Goal: Find specific page/section: Locate a particular part of the current website

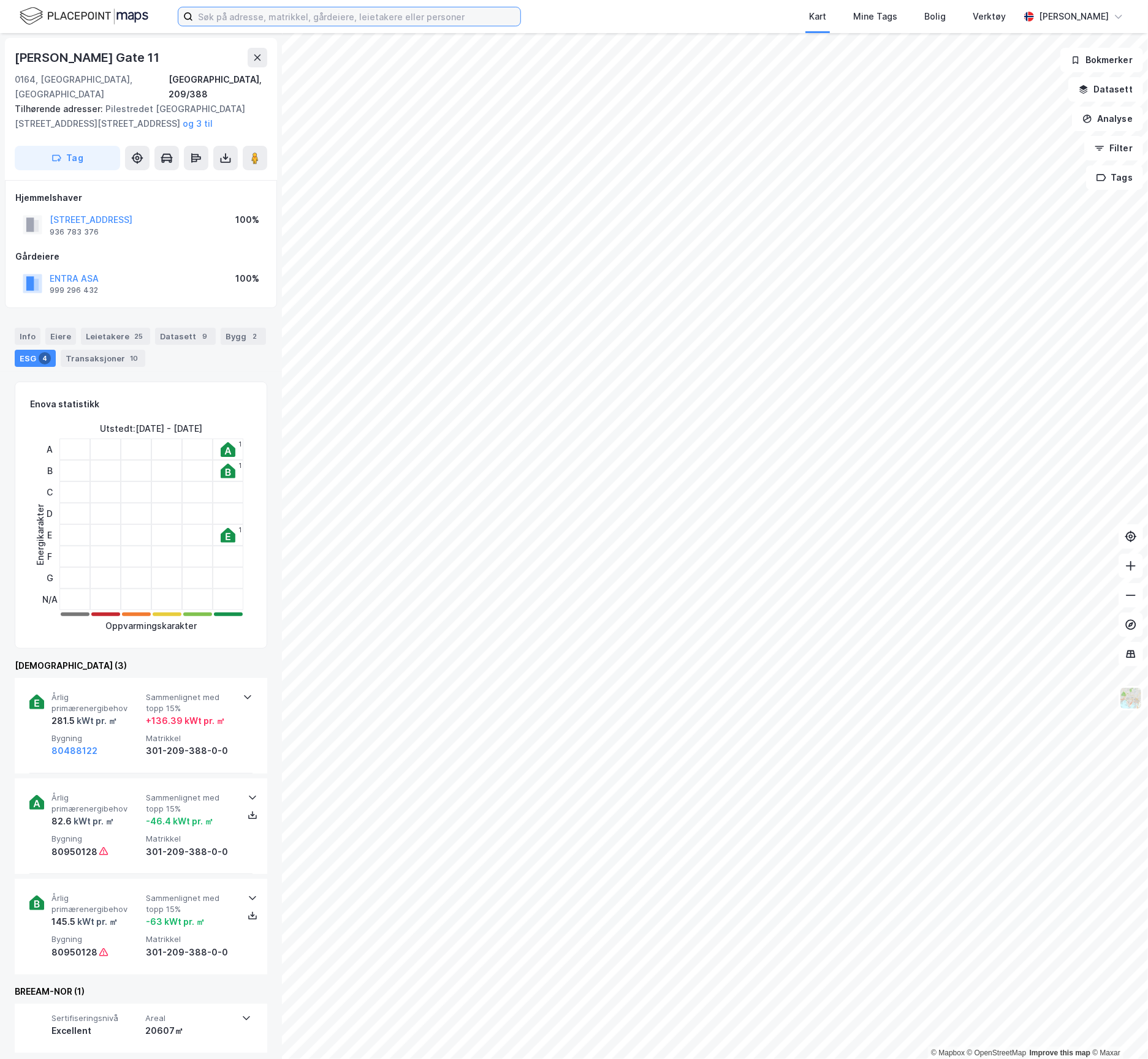
click at [274, 12] on input at bounding box center [356, 17] width 327 height 19
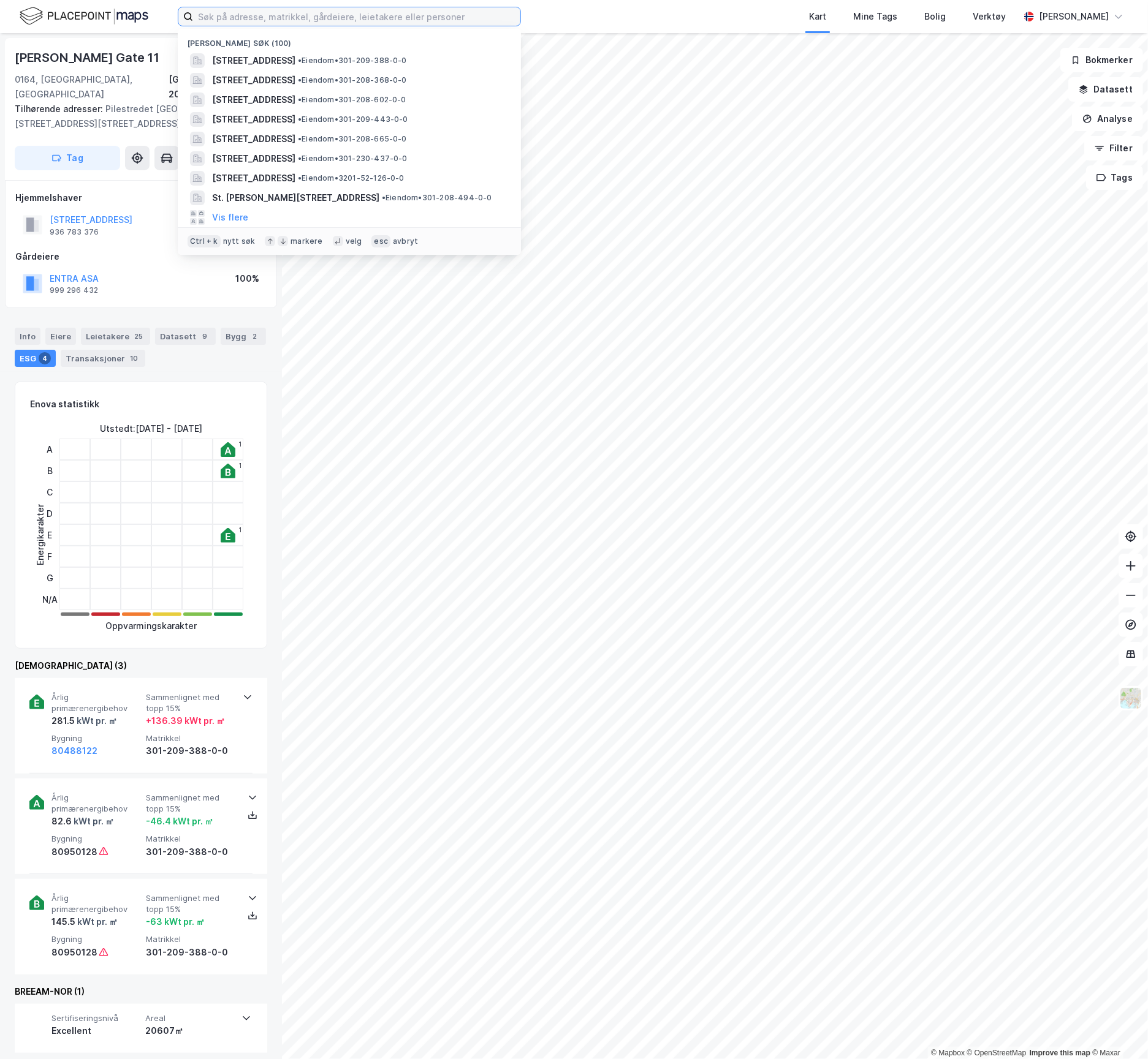
paste input "[STREET_ADDRESS]"
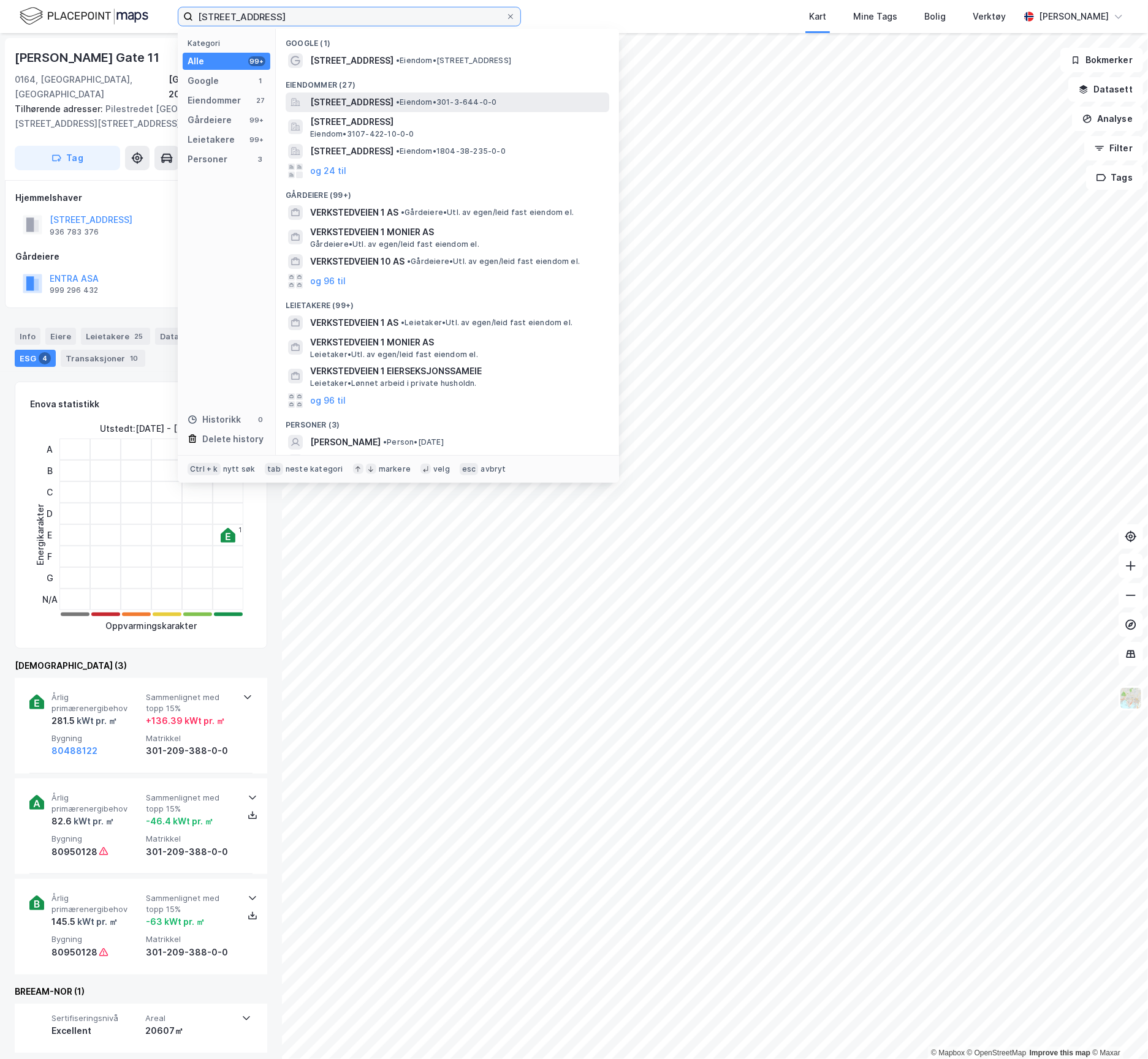
type input "[STREET_ADDRESS]"
click at [393, 99] on span "[STREET_ADDRESS]" at bounding box center [351, 102] width 84 height 14
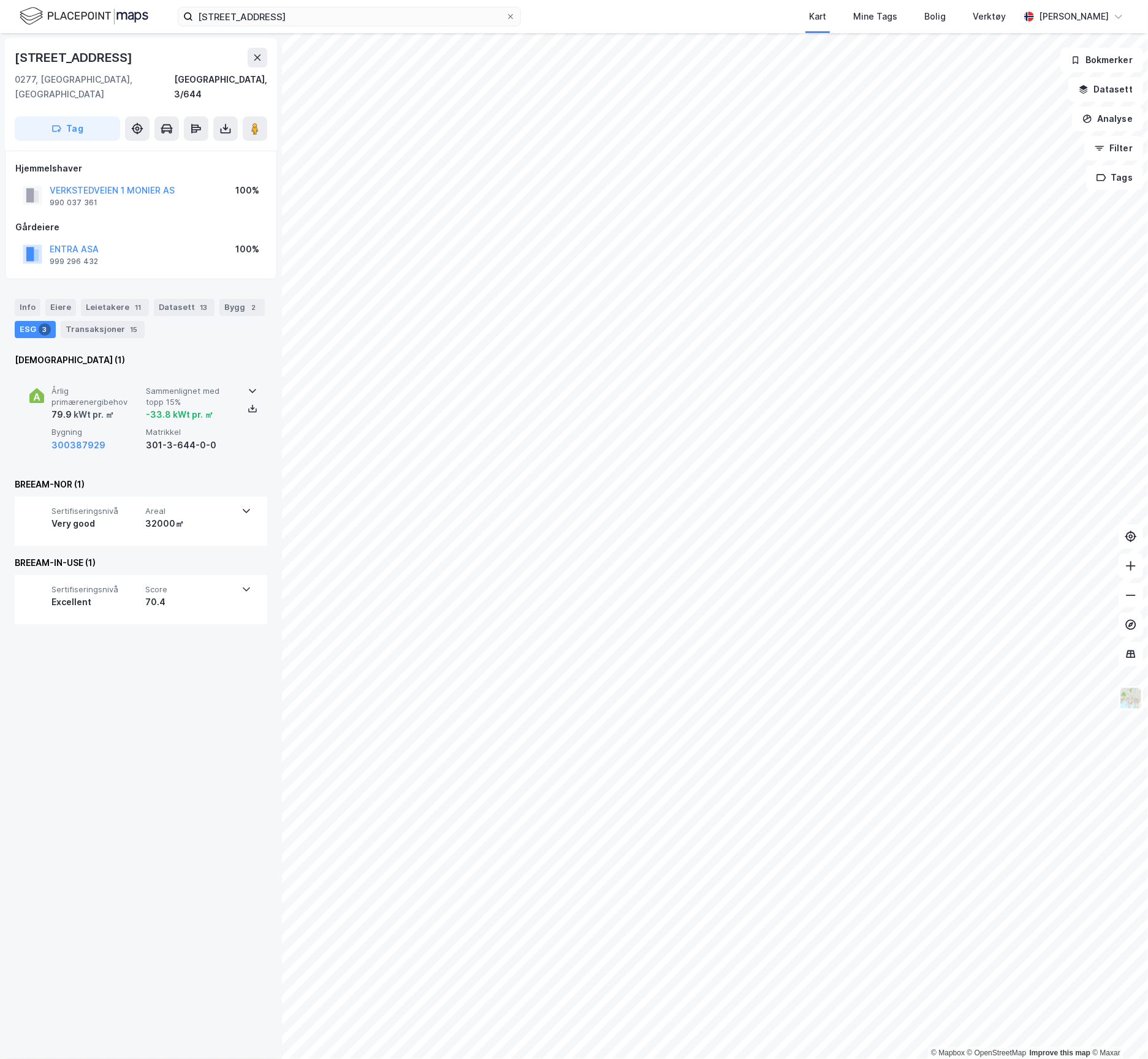
click at [140, 408] on div "79.9 kWt pr. ㎡" at bounding box center [96, 414] width 90 height 14
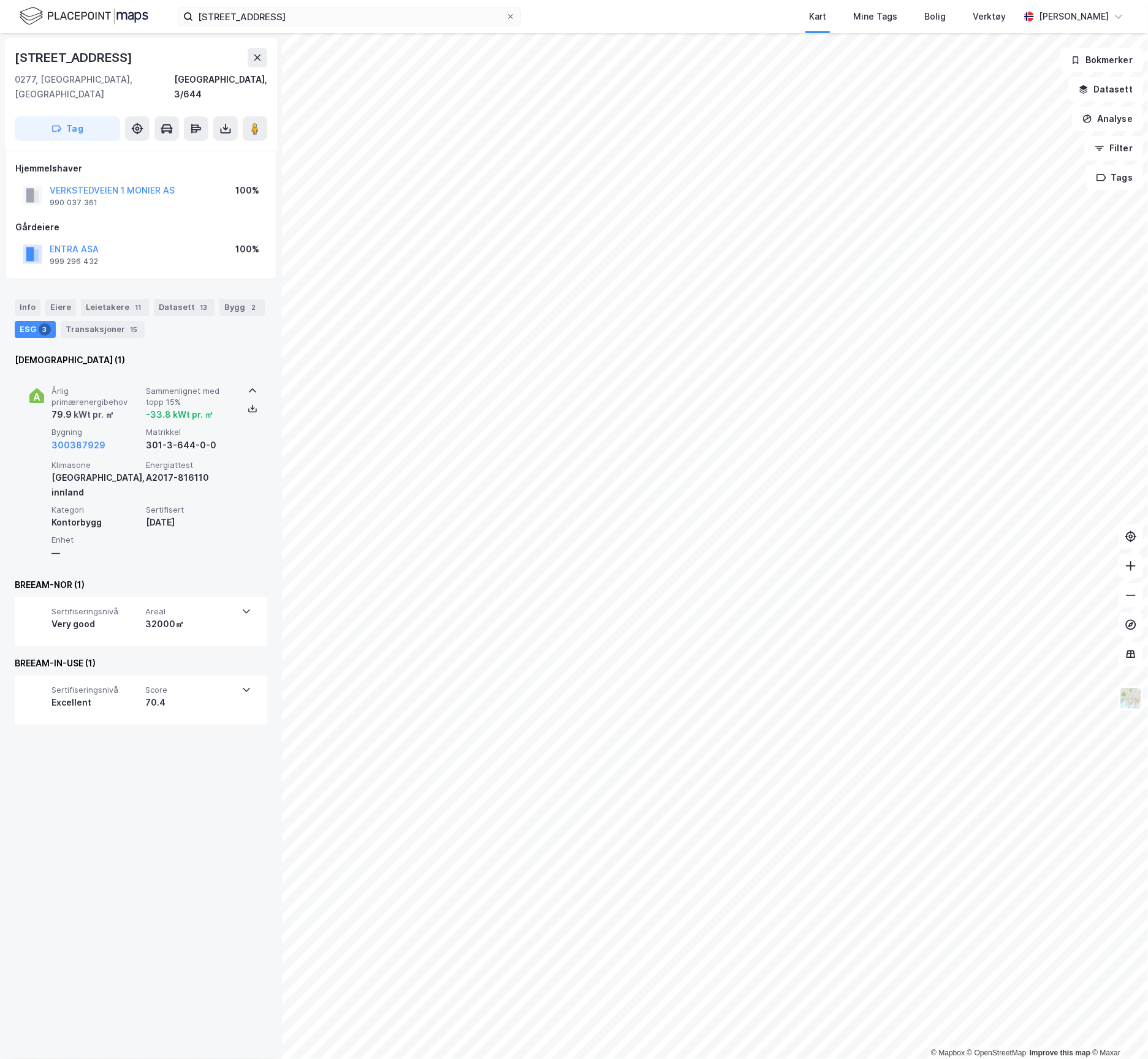
click at [138, 410] on div "Årlig primærenergibehov 79.9 kWt pr. ㎡ Sammenlignet med topp 15% -33.8 kWt pr. …" at bounding box center [143, 419] width 184 height 66
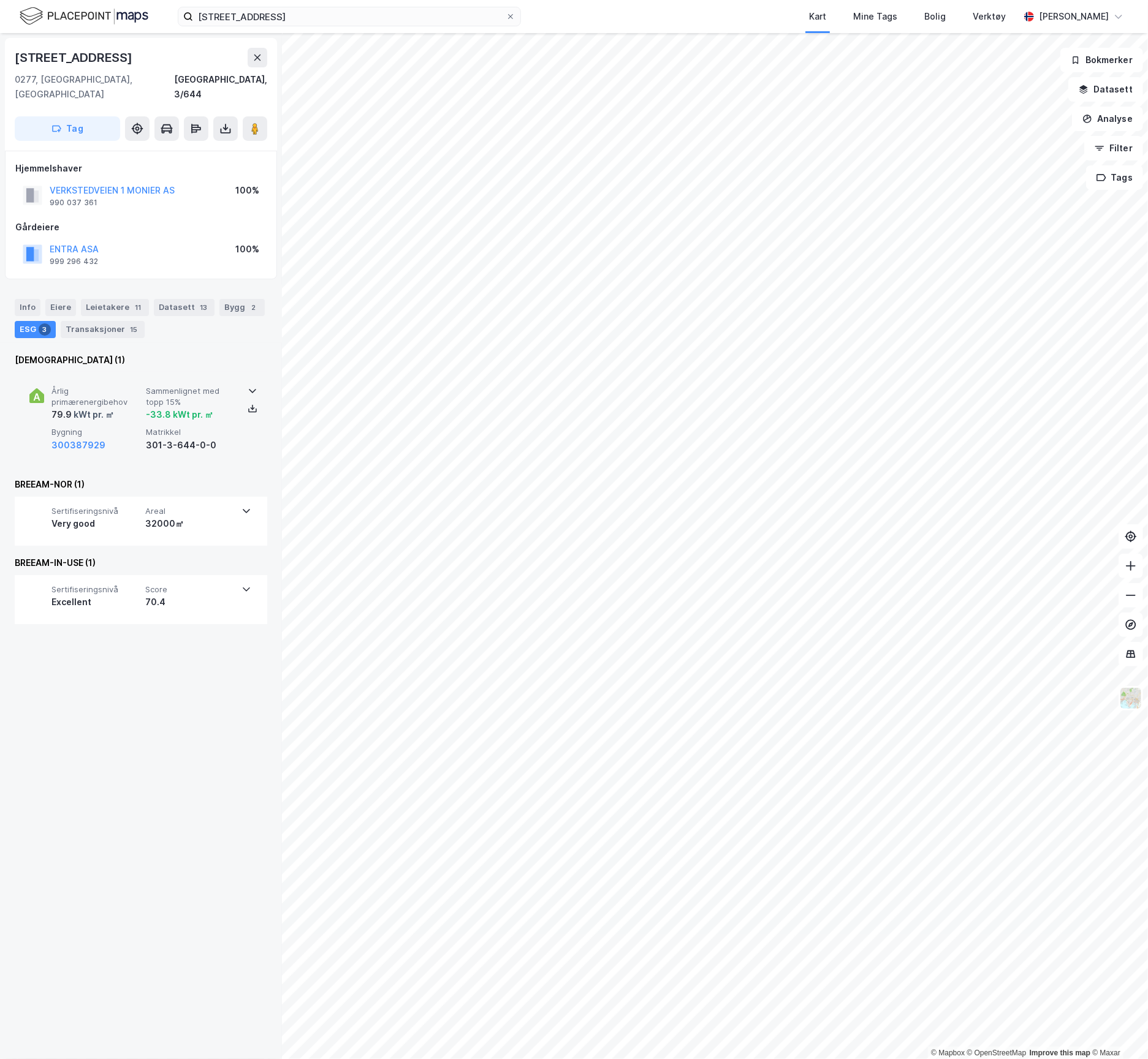
click at [138, 410] on div "Årlig primærenergibehov 79.9 kWt pr. ㎡ Sammenlignet med topp 15% -33.8 kWt pr. …" at bounding box center [143, 419] width 184 height 66
